Goal: Transaction & Acquisition: Purchase product/service

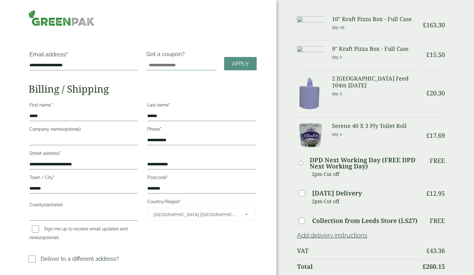
click at [169, 67] on input "Got a coupon?" at bounding box center [181, 65] width 70 height 10
type input "*"
click at [242, 63] on span "Apply" at bounding box center [240, 63] width 17 height 7
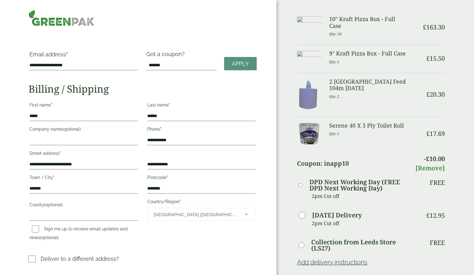
click at [432, 172] on link "[Remove]" at bounding box center [429, 168] width 29 height 8
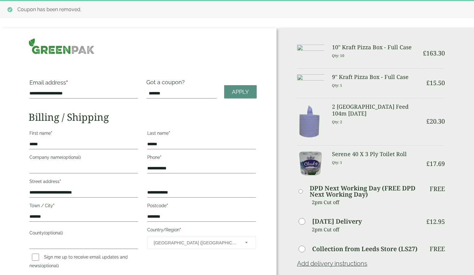
click at [361, 157] on h3 "Serene 40 X 3 Ply Toilet Roll" at bounding box center [375, 154] width 87 height 7
click at [371, 168] on div "Serene 40 X 3 Ply Toilet Roll Qty: 1" at bounding box center [375, 164] width 94 height 26
click at [194, 91] on input "*******" at bounding box center [181, 94] width 70 height 10
type input "*"
click at [368, 55] on p "Qty: 10" at bounding box center [375, 56] width 87 height 10
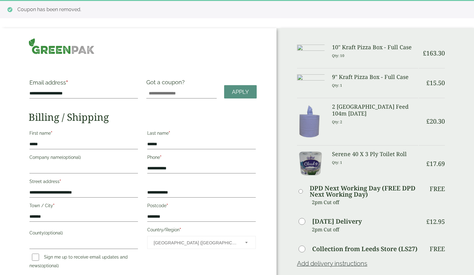
click at [368, 55] on p "Qty: 10" at bounding box center [375, 56] width 87 height 10
click at [381, 128] on div "2 [GEOGRAPHIC_DATA] Feed 104m [DATE] Qty: 2" at bounding box center [375, 122] width 94 height 36
